Goal: Find specific page/section: Find specific page/section

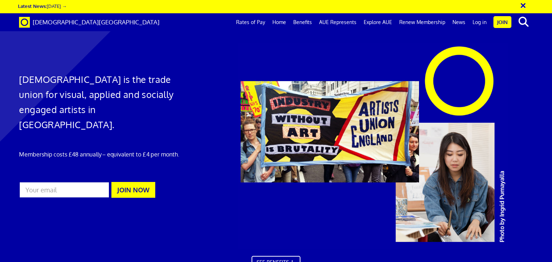
scroll to position [0, 5]
click at [483, 21] on link "Log in" at bounding box center [479, 22] width 21 height 18
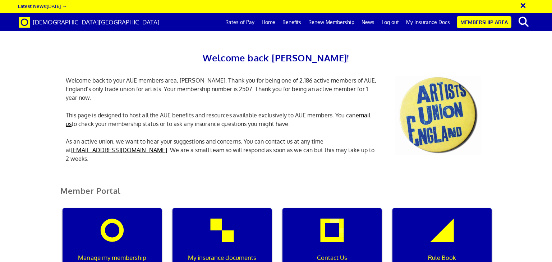
scroll to position [0, 2]
click at [227, 226] on div "My insurance documents" at bounding box center [221, 242] width 99 height 69
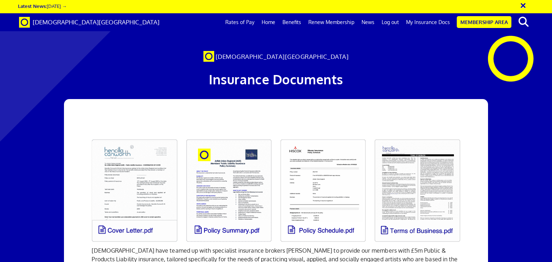
scroll to position [0, 5]
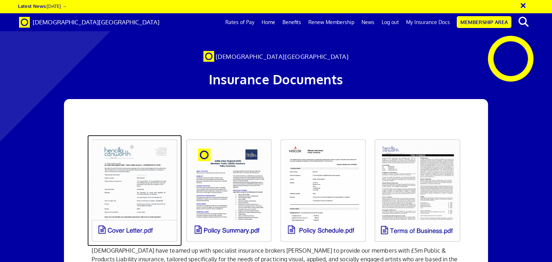
click at [127, 229] on link at bounding box center [134, 190] width 94 height 111
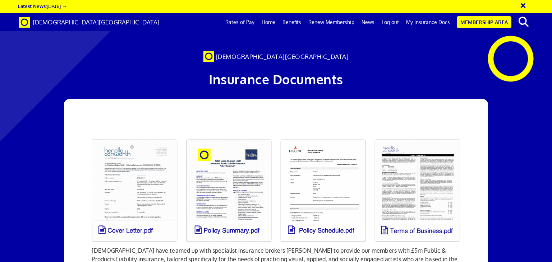
click at [325, 251] on p "[DEMOGRAPHIC_DATA] have teamed up with specialist insurance brokers [PERSON_NAM…" at bounding box center [276, 259] width 368 height 26
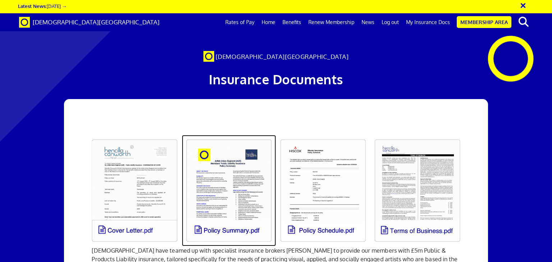
click at [224, 231] on link at bounding box center [229, 190] width 94 height 111
